Goal: Information Seeking & Learning: Learn about a topic

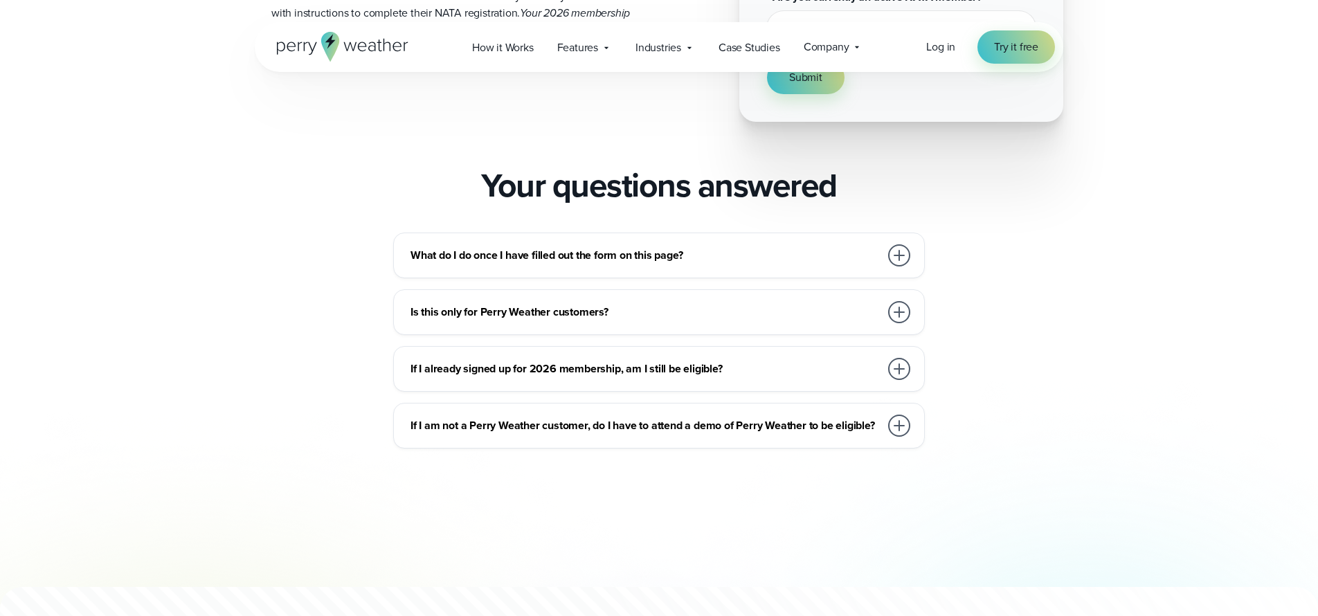
scroll to position [1047, 0]
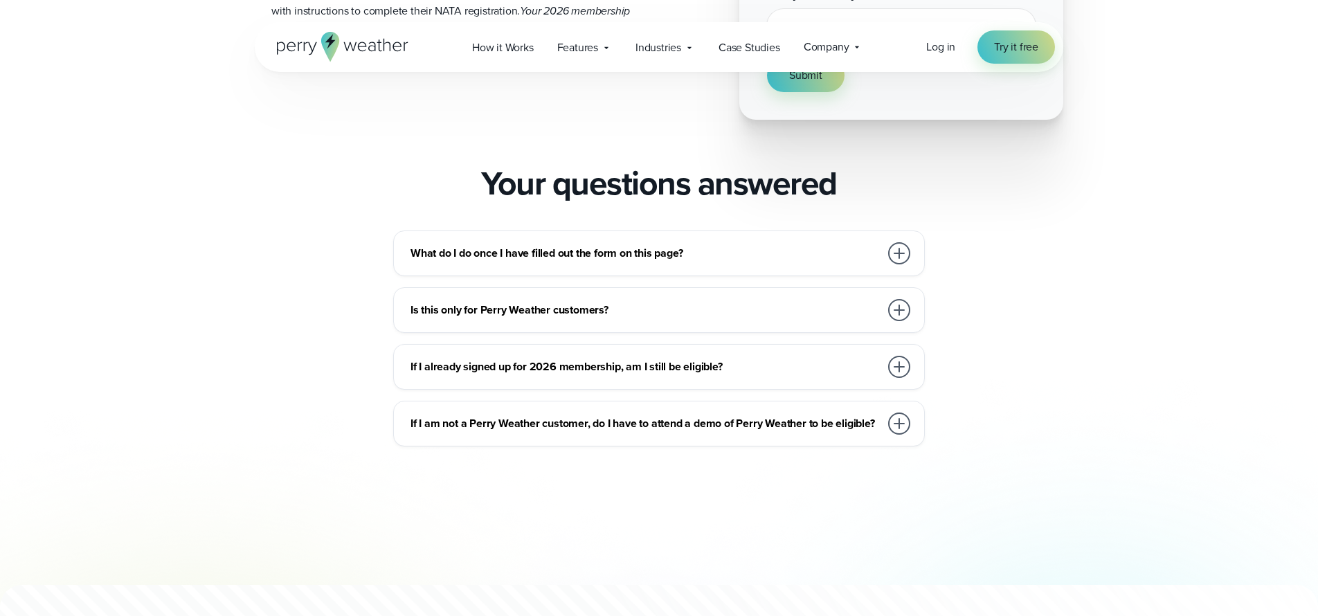
click at [797, 386] on div "If I already signed up for 2026 membership, am I still be eligible? Unfortunate…" at bounding box center [658, 367] width 531 height 46
click at [898, 372] on div at bounding box center [899, 367] width 22 height 22
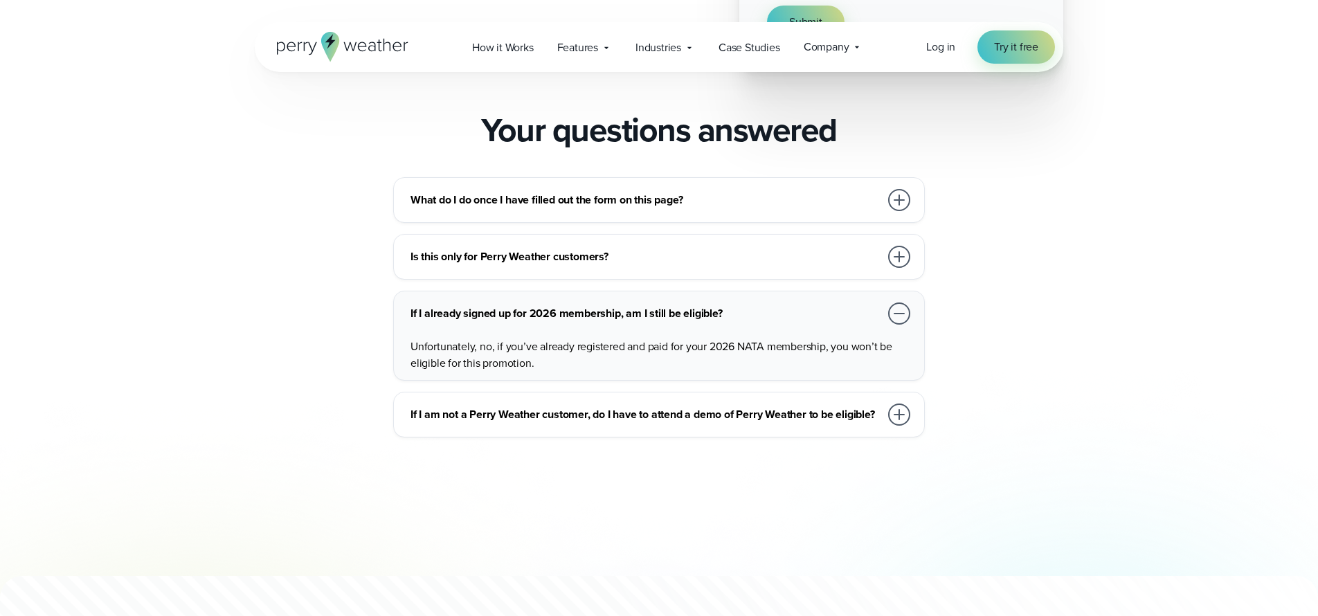
scroll to position [1104, 0]
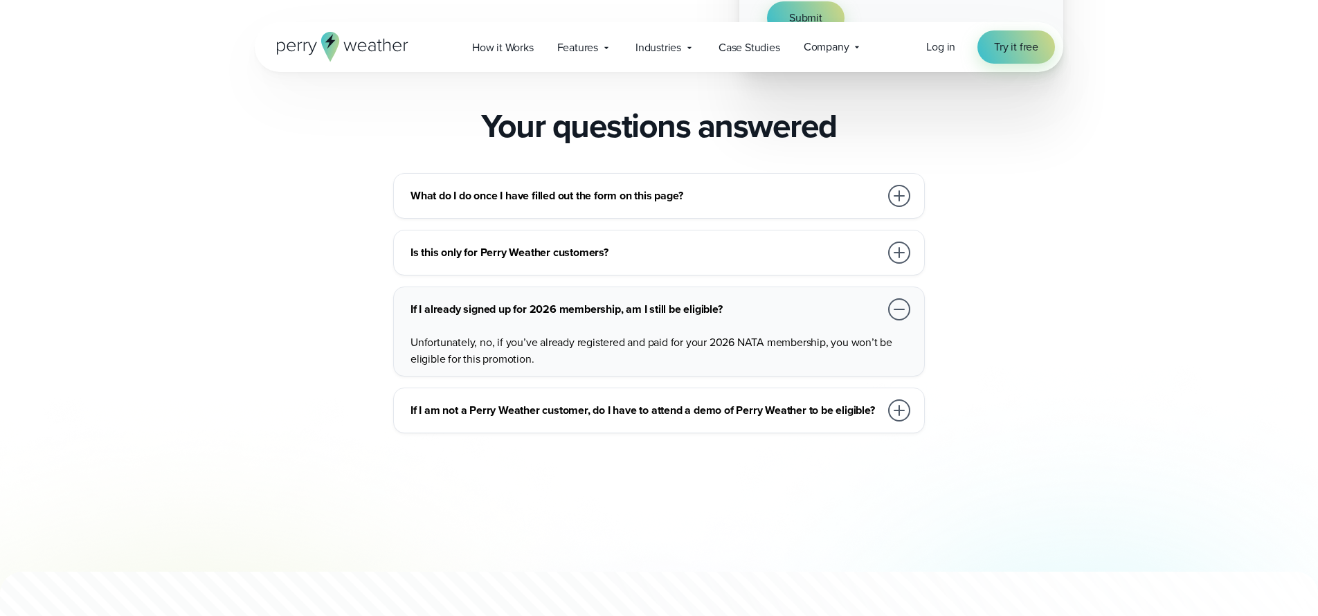
click at [900, 320] on div at bounding box center [899, 309] width 22 height 22
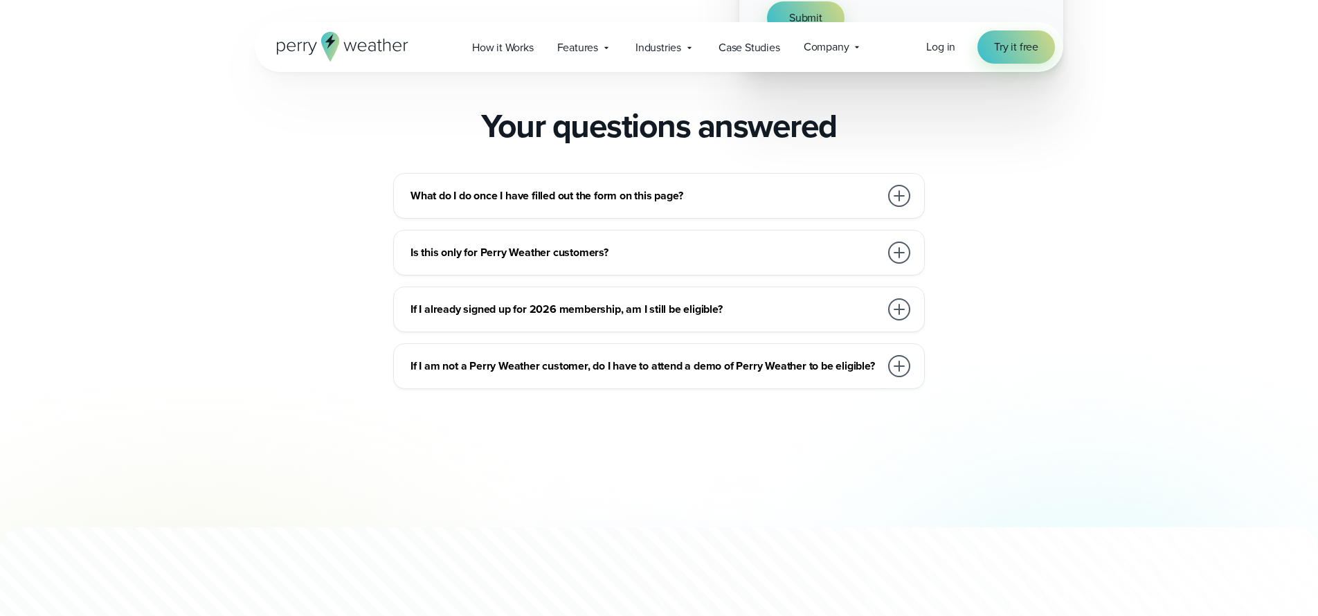
click at [902, 374] on div at bounding box center [899, 366] width 22 height 22
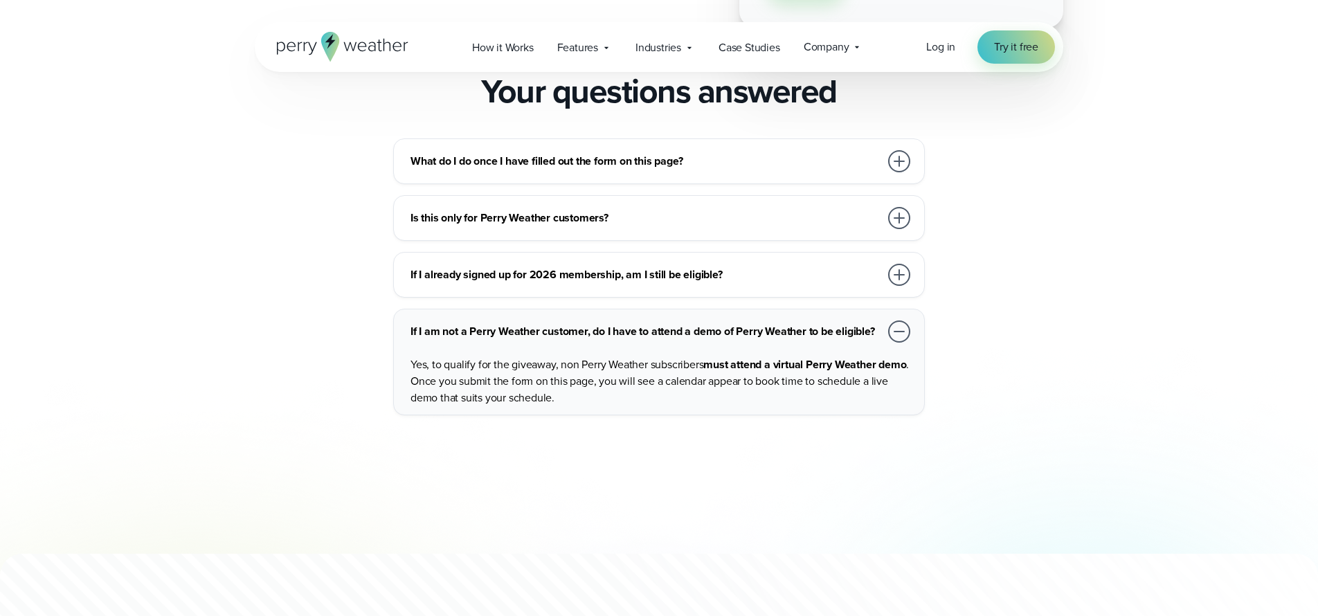
scroll to position [1140, 0]
click at [902, 341] on div at bounding box center [899, 331] width 22 height 22
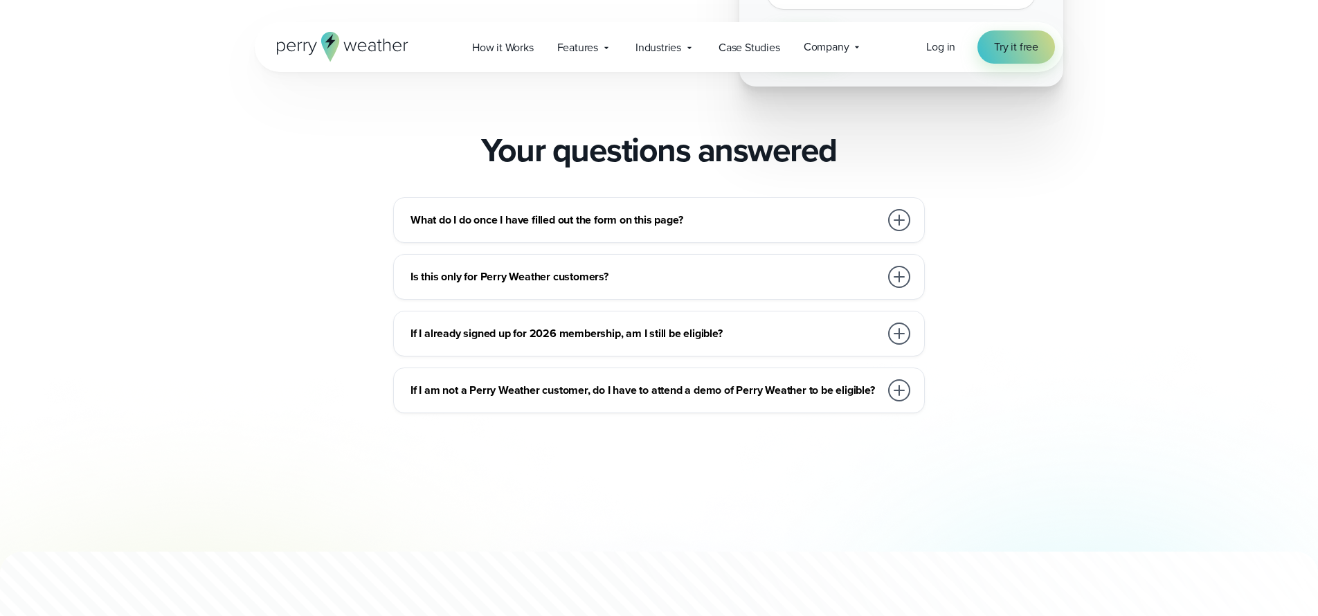
scroll to position [1077, 0]
